Goal: Task Accomplishment & Management: Use online tool/utility

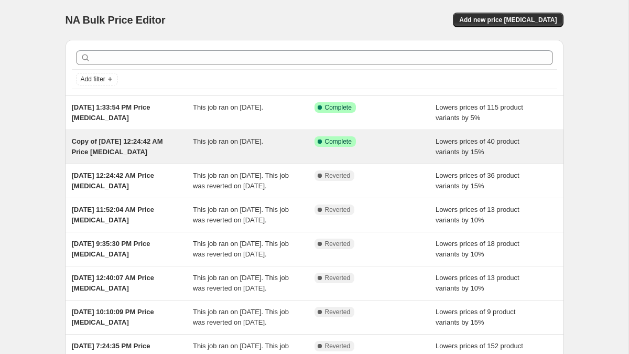
click at [232, 143] on span "This job ran on [DATE]." at bounding box center [228, 141] width 70 height 8
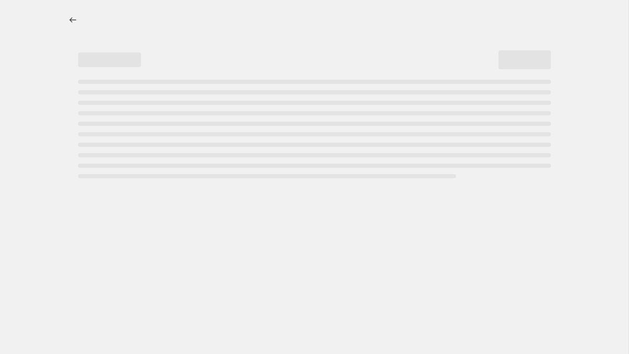
select select "percentage"
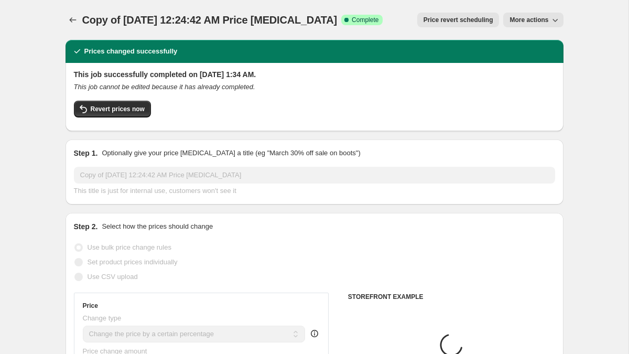
select select "collection"
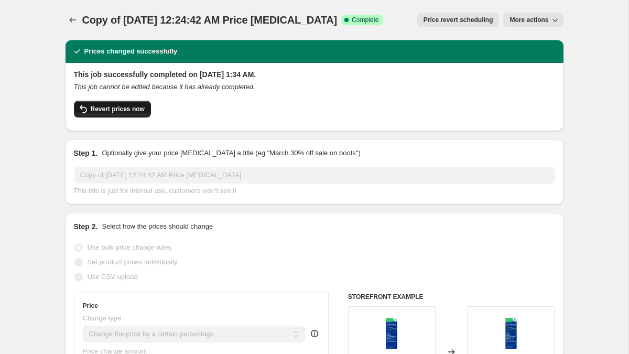
click at [140, 112] on span "Revert prices now" at bounding box center [118, 109] width 54 height 8
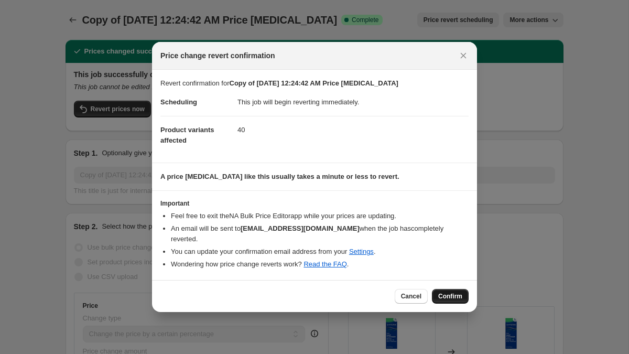
click at [447, 292] on span "Confirm" at bounding box center [450, 296] width 24 height 8
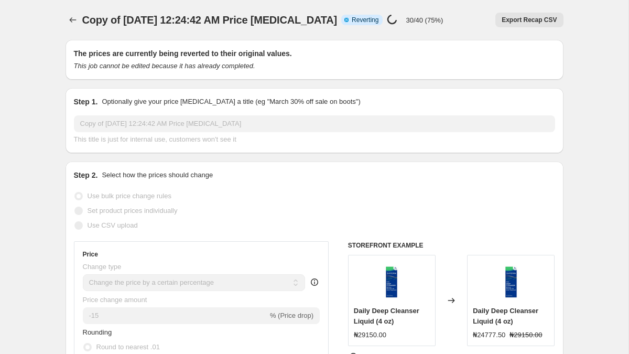
select select "percentage"
select select "collection"
